Goal: Task Accomplishment & Management: Manage account settings

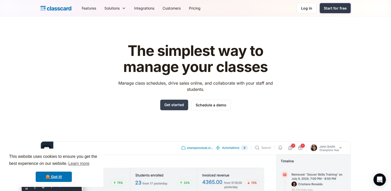
click at [337, 11] on div "Start for free" at bounding box center [335, 7] width 23 height 5
click at [310, 8] on div "Log in" at bounding box center [306, 7] width 11 height 5
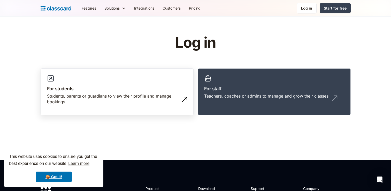
click at [120, 76] on link "For students Students, parents or guardians to view their profile and manage bo…" at bounding box center [117, 91] width 153 height 47
